Goal: Find specific page/section: Find specific page/section

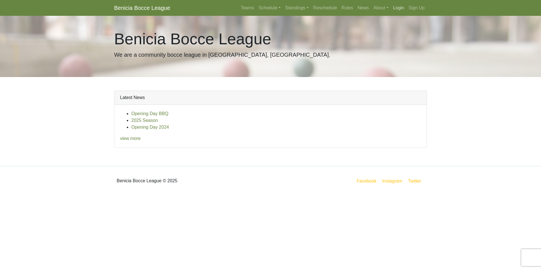
click at [395, 8] on link "Login" at bounding box center [398, 7] width 15 height 11
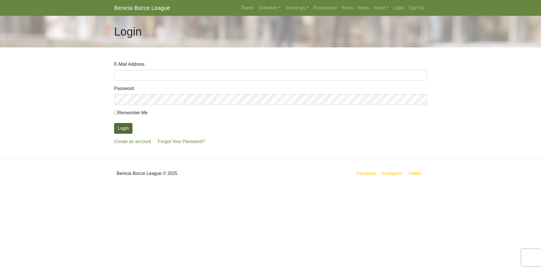
type input "rodherman707@gmail.com"
click at [123, 126] on button "Login" at bounding box center [123, 128] width 18 height 11
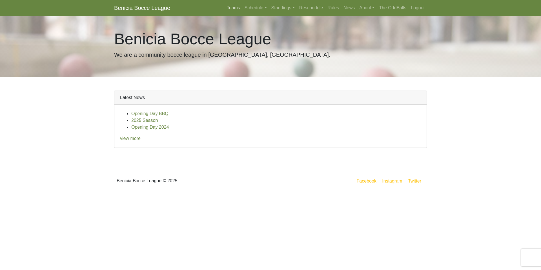
click at [233, 7] on link "Teams" at bounding box center [233, 7] width 18 height 11
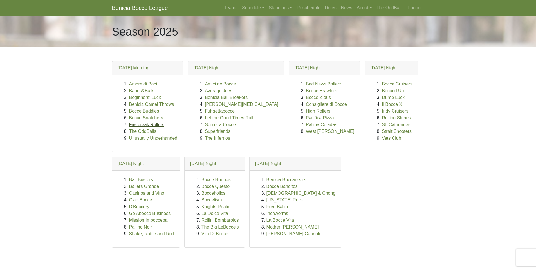
click at [149, 123] on link "Fastbreak Rollers" at bounding box center [146, 124] width 35 height 5
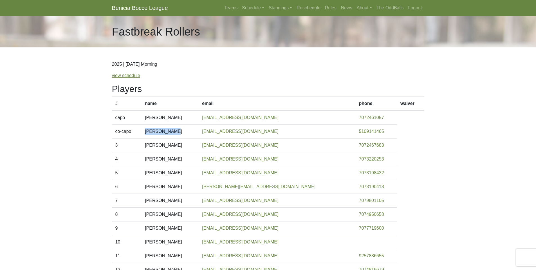
drag, startPoint x: 154, startPoint y: 130, endPoint x: 178, endPoint y: 130, distance: 23.9
click at [178, 130] on td "[PERSON_NAME]" at bounding box center [170, 131] width 57 height 14
drag, startPoint x: 180, startPoint y: 116, endPoint x: 154, endPoint y: 121, distance: 26.3
click at [154, 121] on td "[PERSON_NAME]" at bounding box center [170, 117] width 57 height 14
copy td "[PERSON_NAME]"
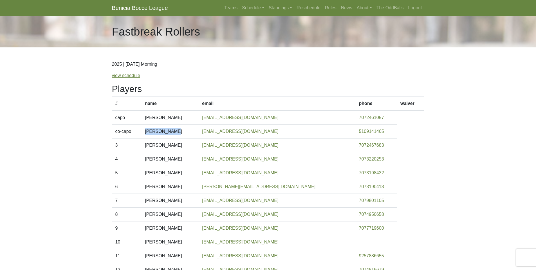
drag, startPoint x: 153, startPoint y: 131, endPoint x: 179, endPoint y: 131, distance: 25.1
click at [179, 131] on td "[PERSON_NAME]" at bounding box center [170, 131] width 57 height 14
copy td "[PERSON_NAME]"
